Goal: Find specific page/section: Find specific page/section

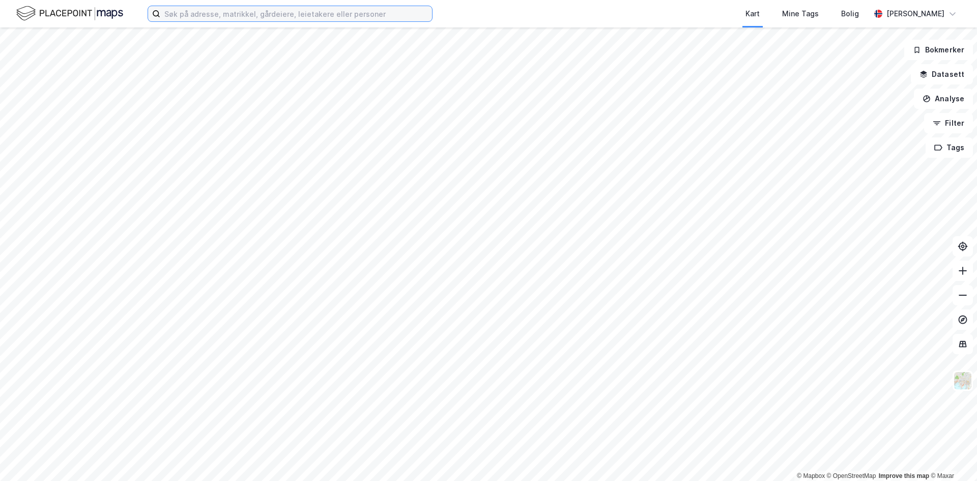
click at [287, 19] on input at bounding box center [296, 13] width 272 height 15
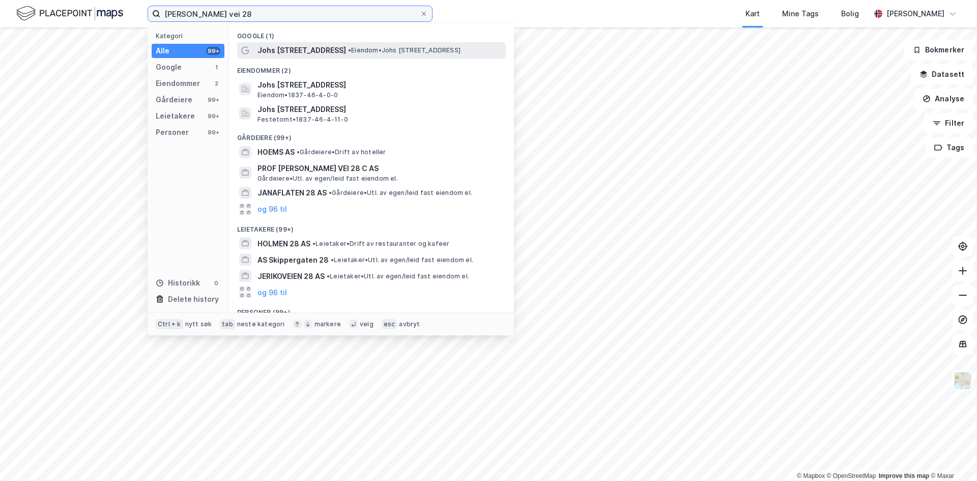
type input "[PERSON_NAME] vei 28"
click at [319, 52] on span "Johs [STREET_ADDRESS]" at bounding box center [302, 50] width 89 height 12
